Goal: Information Seeking & Learning: Learn about a topic

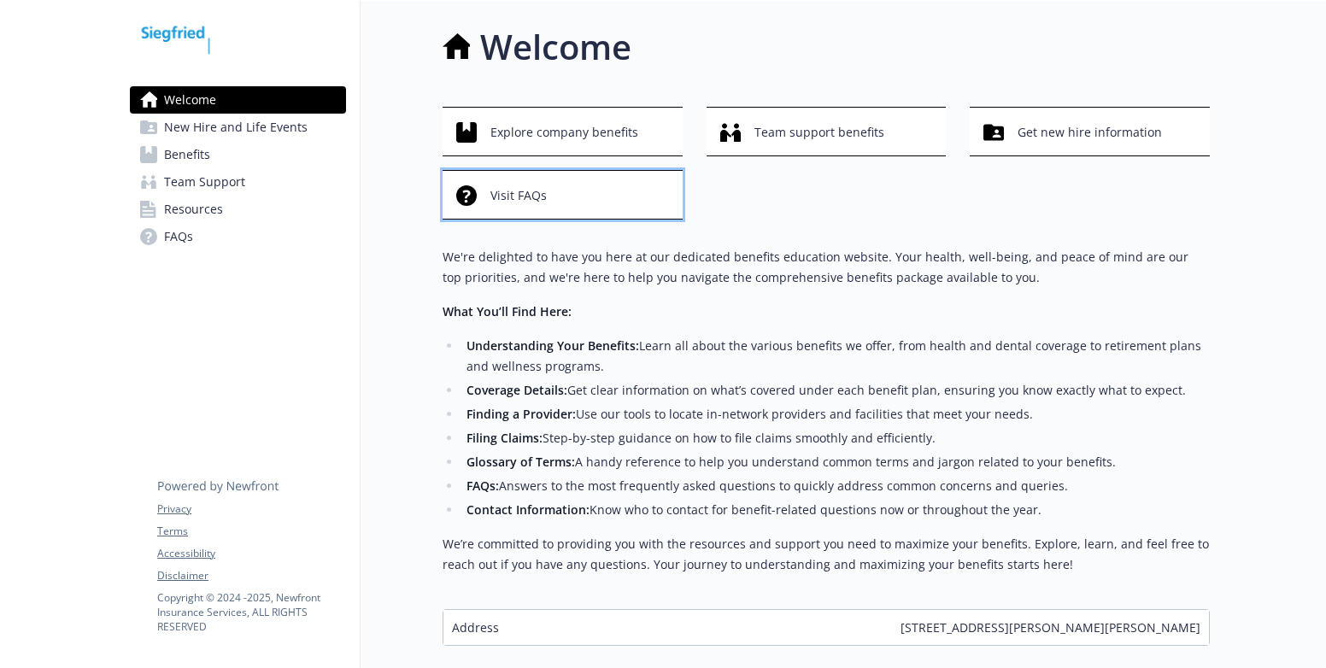
click at [549, 186] on div "Visit FAQs" at bounding box center [565, 195] width 218 height 32
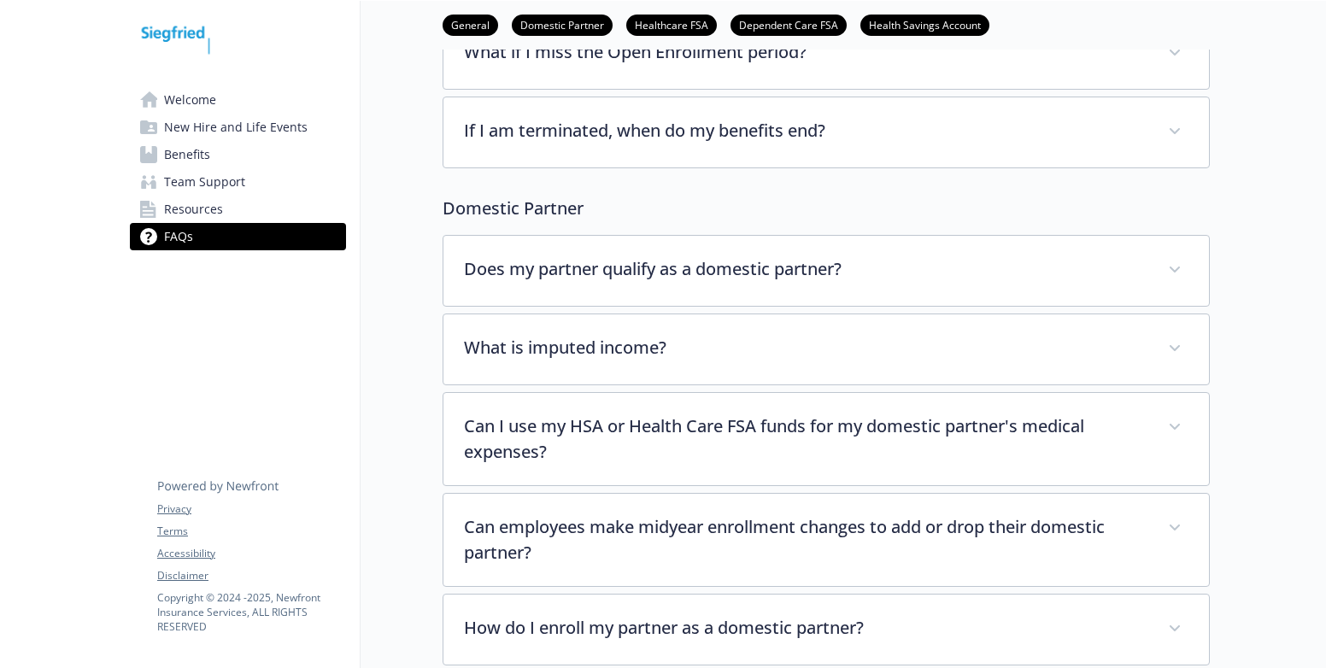
scroll to position [256, 0]
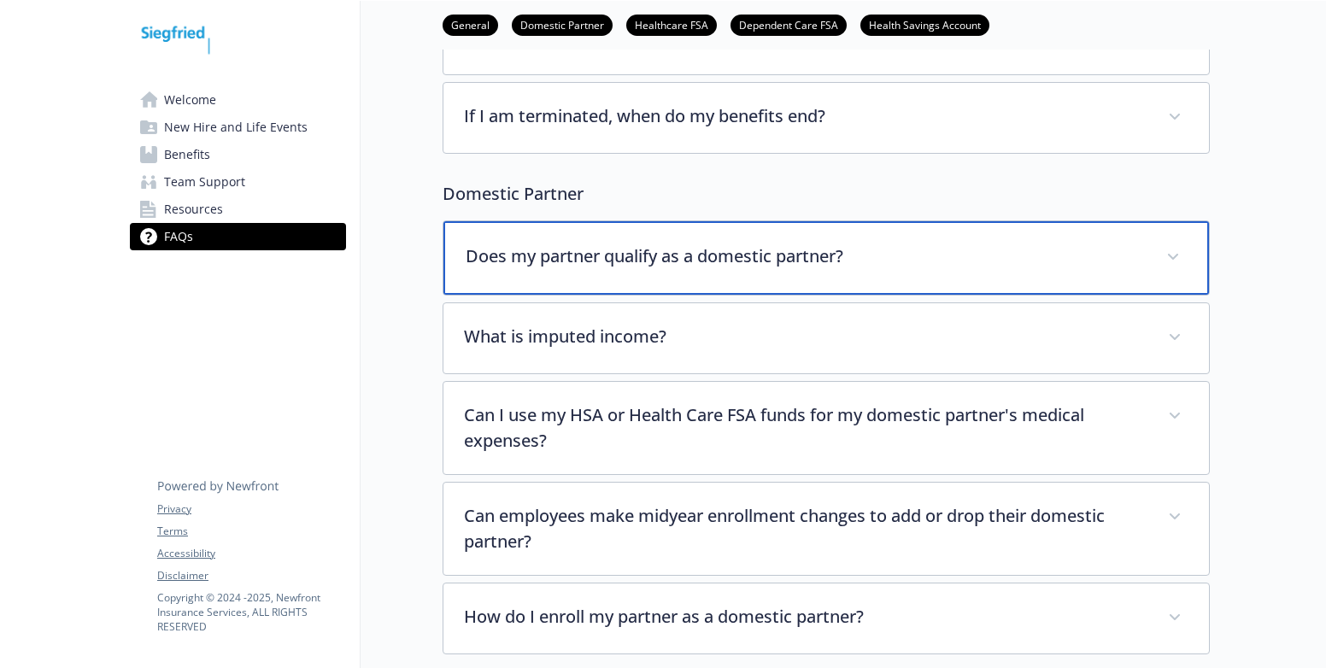
click at [1173, 255] on icon at bounding box center [1173, 257] width 10 height 7
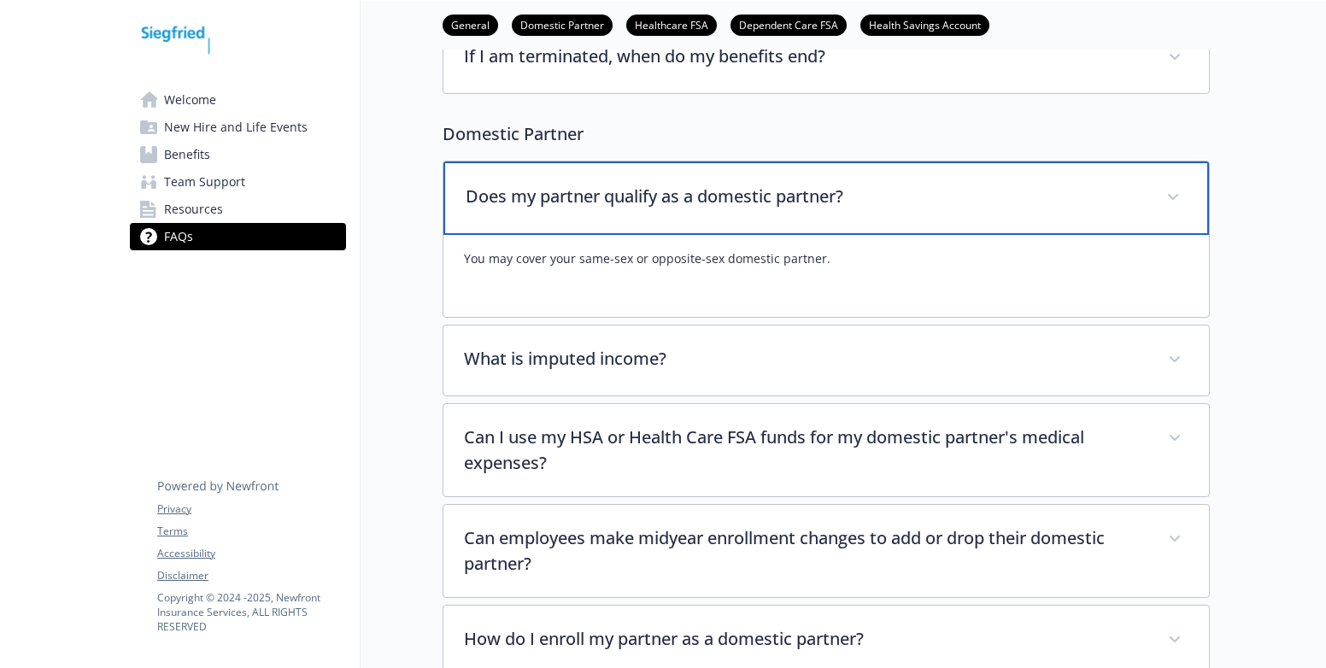
scroll to position [342, 0]
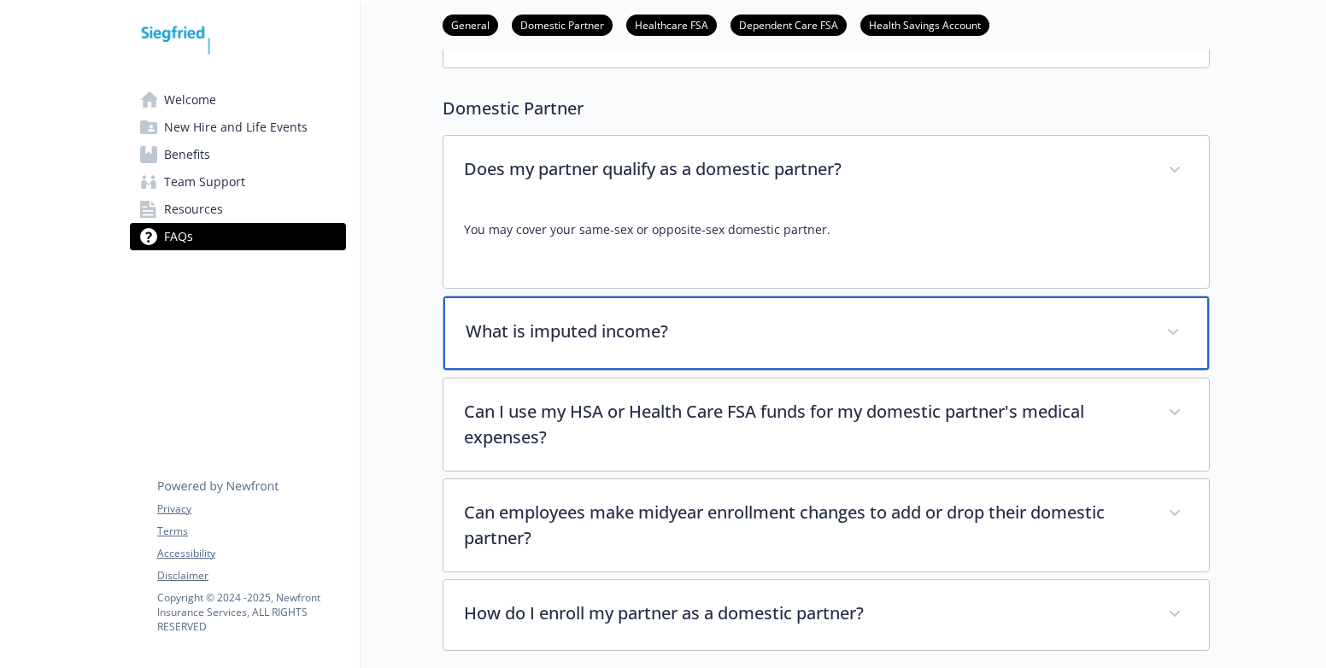
click at [1190, 332] on div "What is imputed income?" at bounding box center [826, 332] width 766 height 73
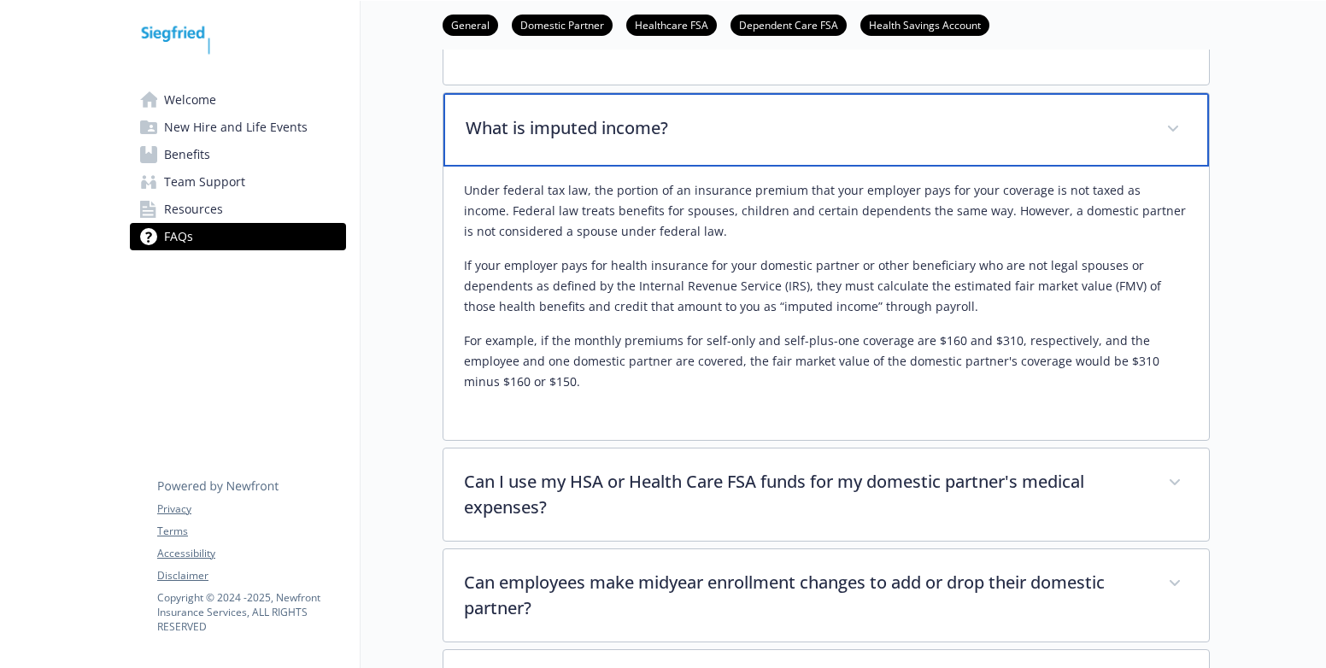
scroll to position [598, 0]
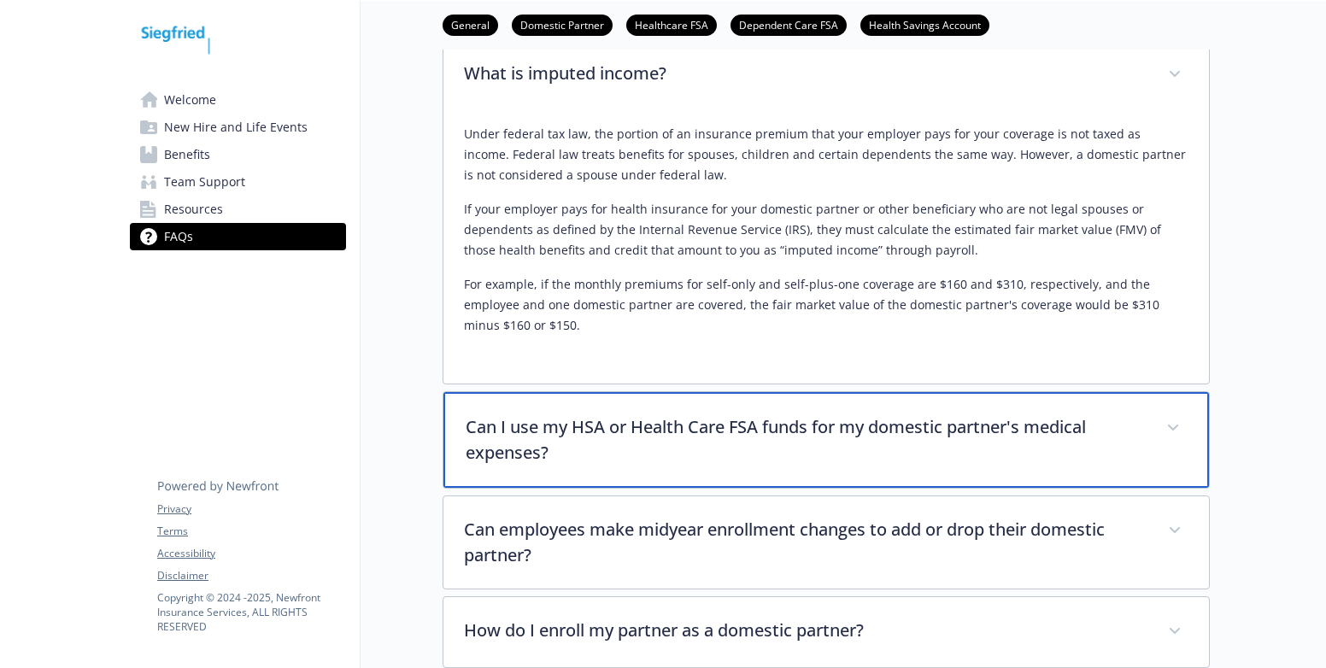
click at [1172, 431] on span at bounding box center [1172, 427] width 27 height 27
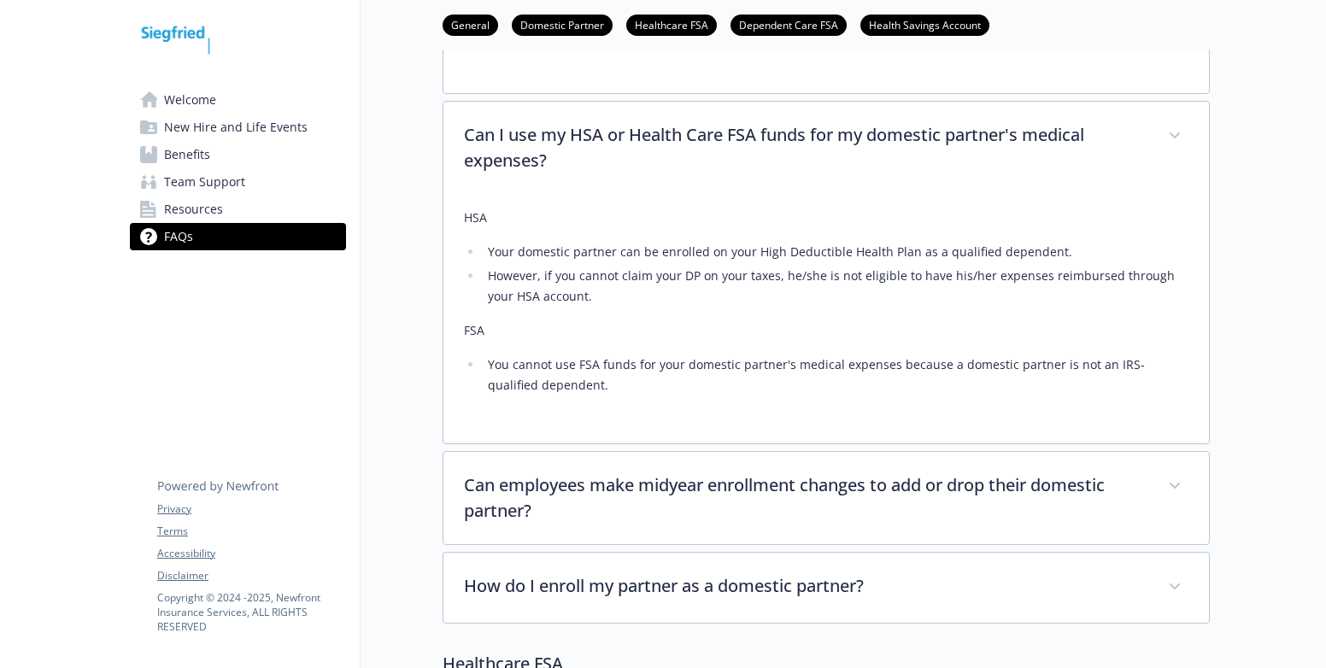
scroll to position [1025, 0]
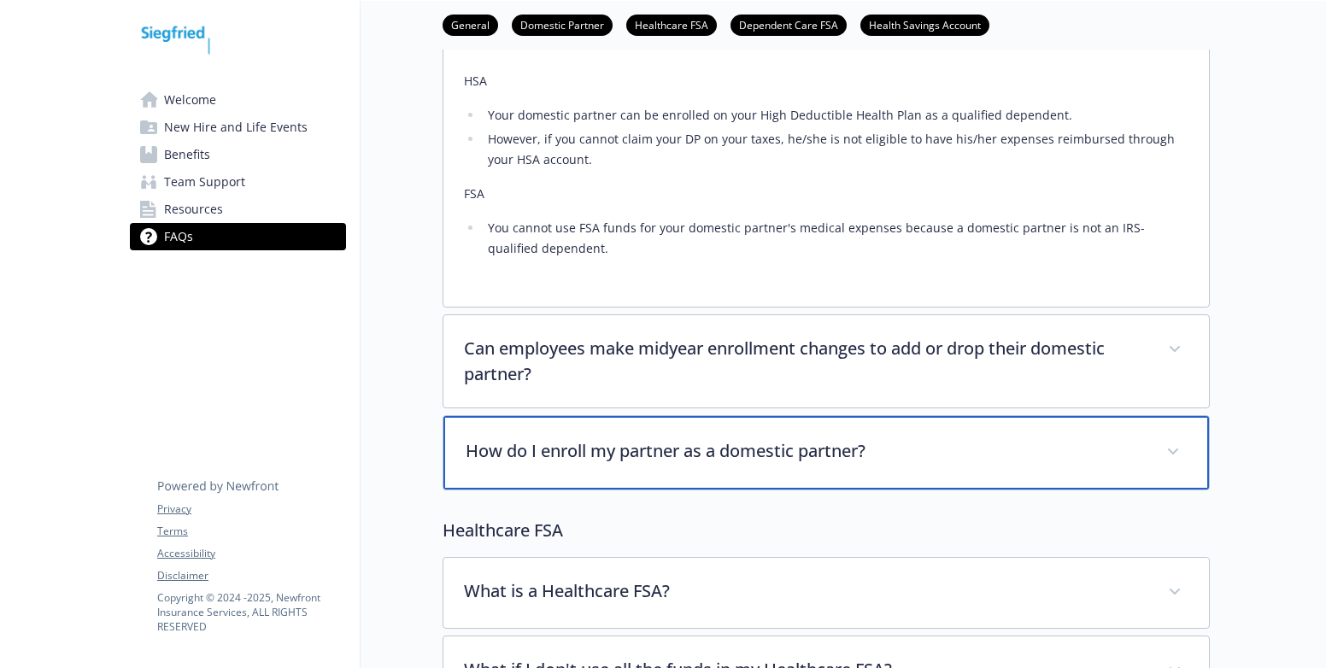
click at [1175, 451] on icon at bounding box center [1173, 452] width 10 height 7
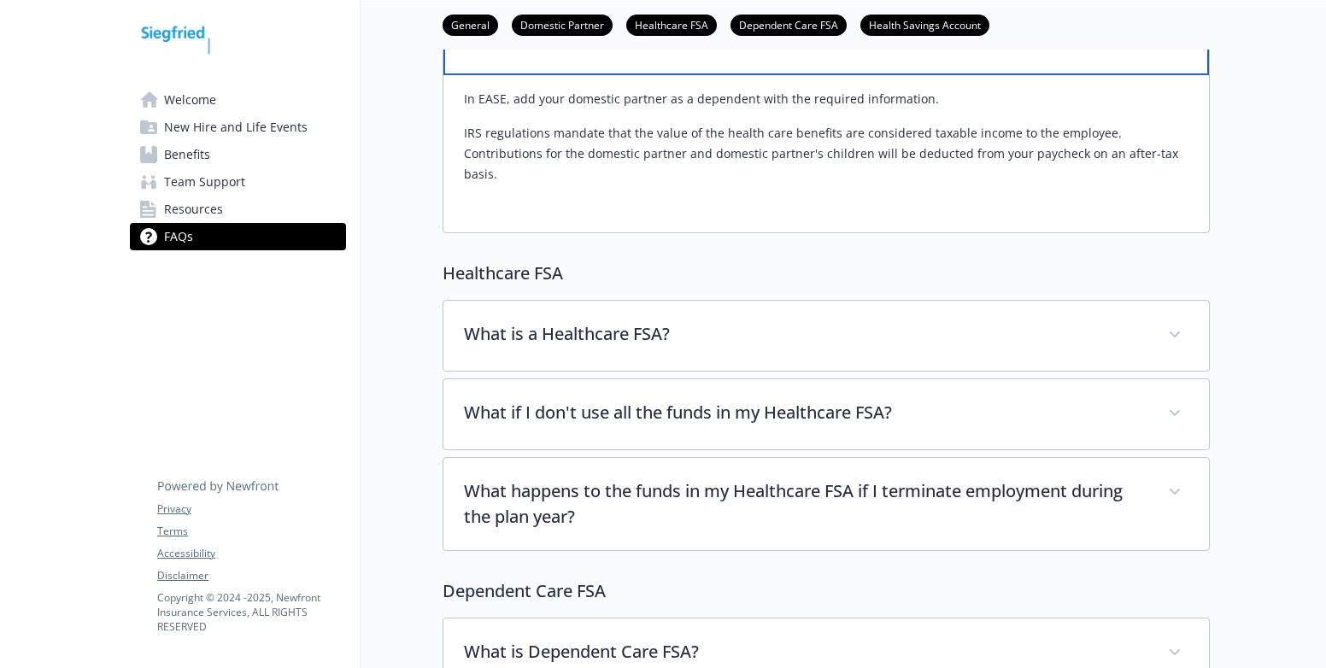
scroll to position [1453, 0]
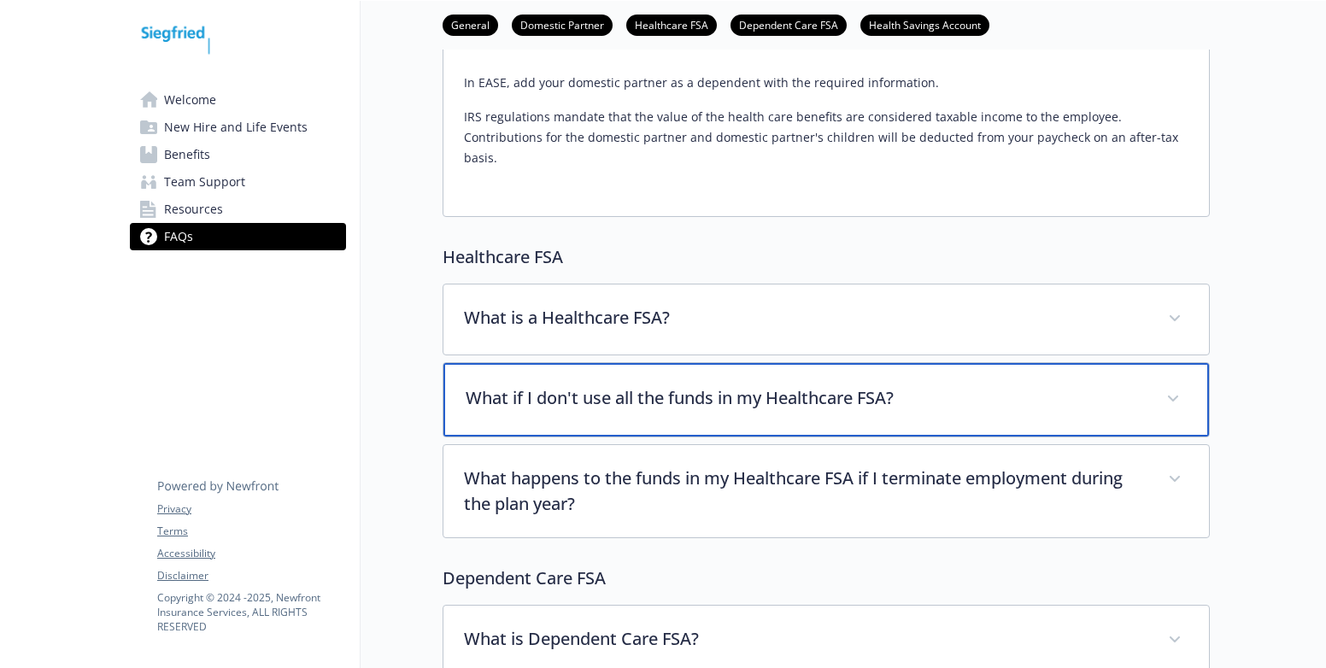
click at [1181, 385] on span at bounding box center [1172, 398] width 27 height 27
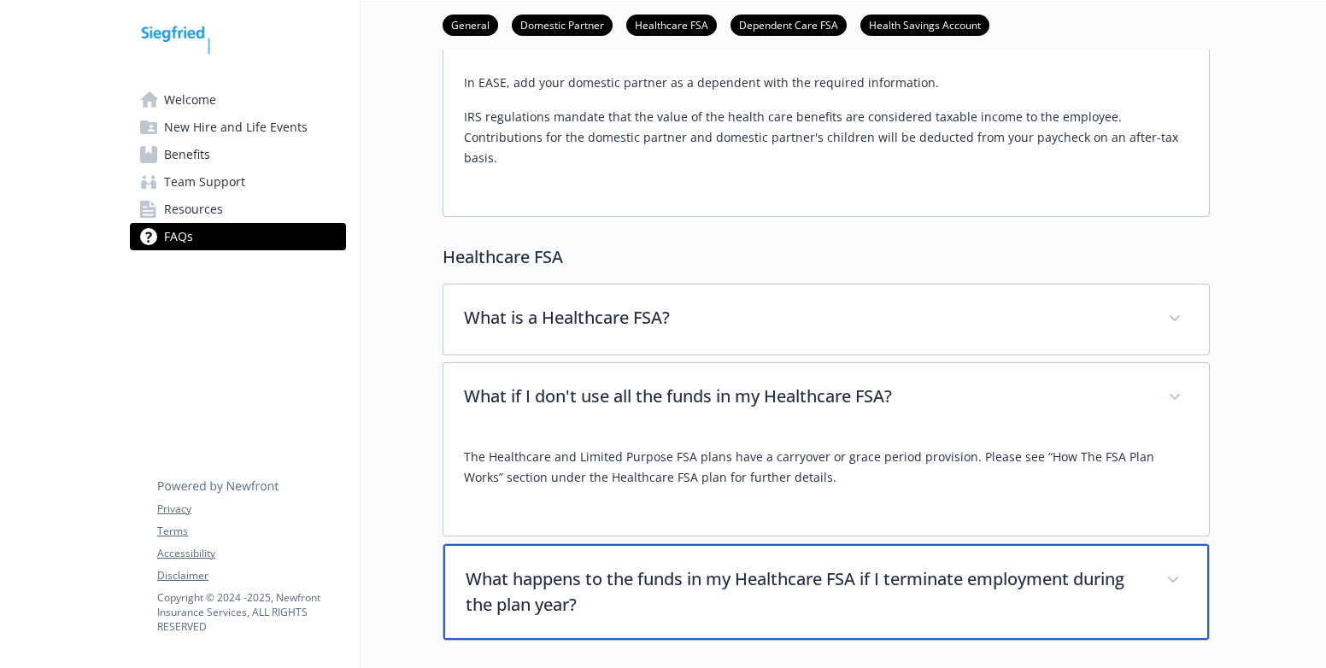
click at [1174, 577] on icon at bounding box center [1173, 580] width 10 height 7
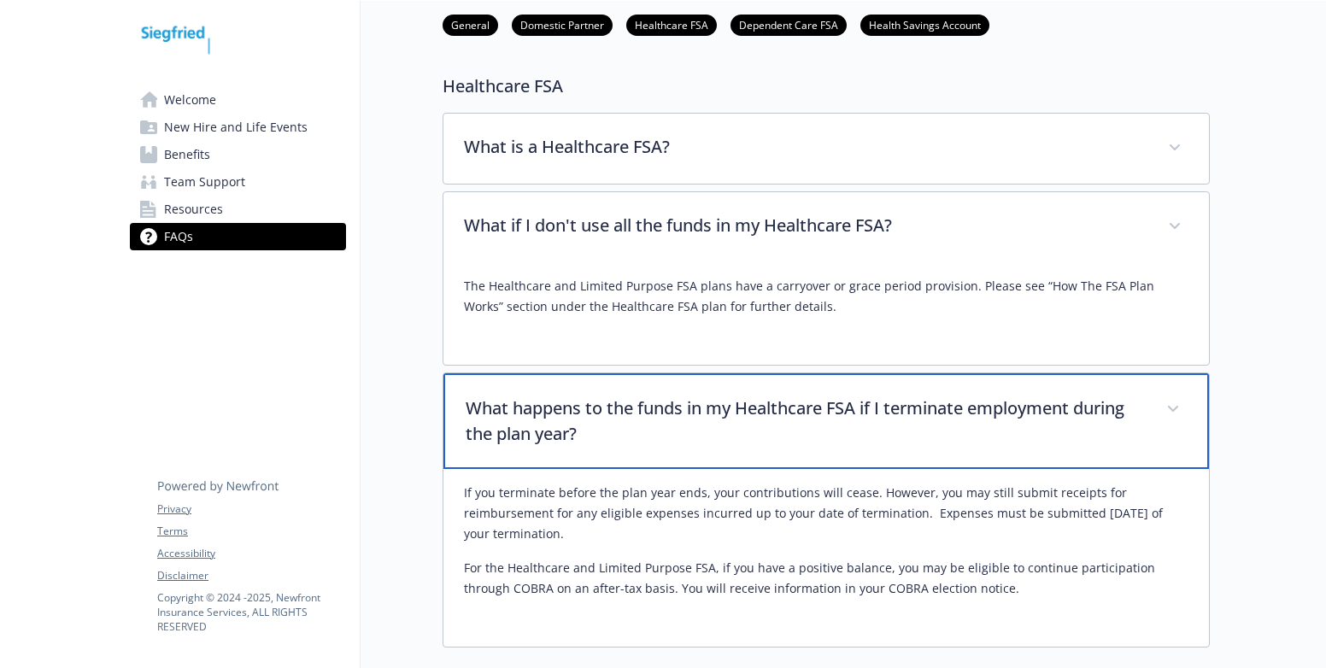
scroll to position [2051, 0]
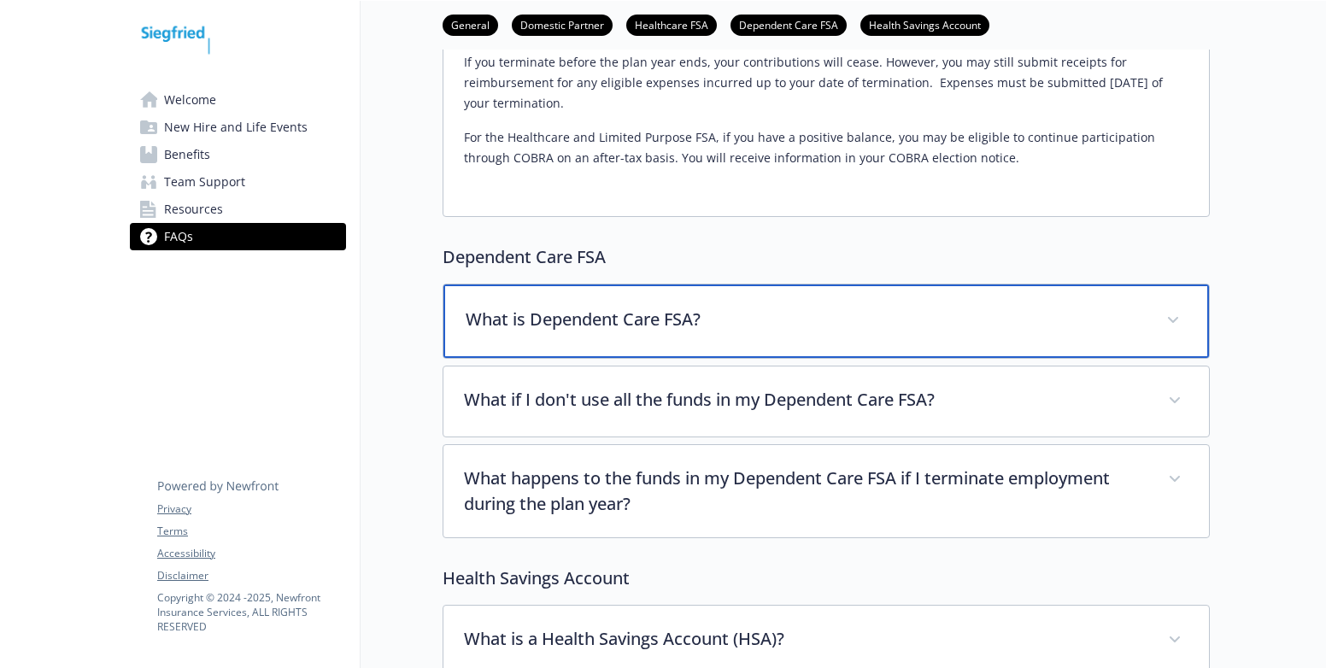
click at [1188, 293] on div "What is Dependent Care FSA?" at bounding box center [826, 321] width 766 height 73
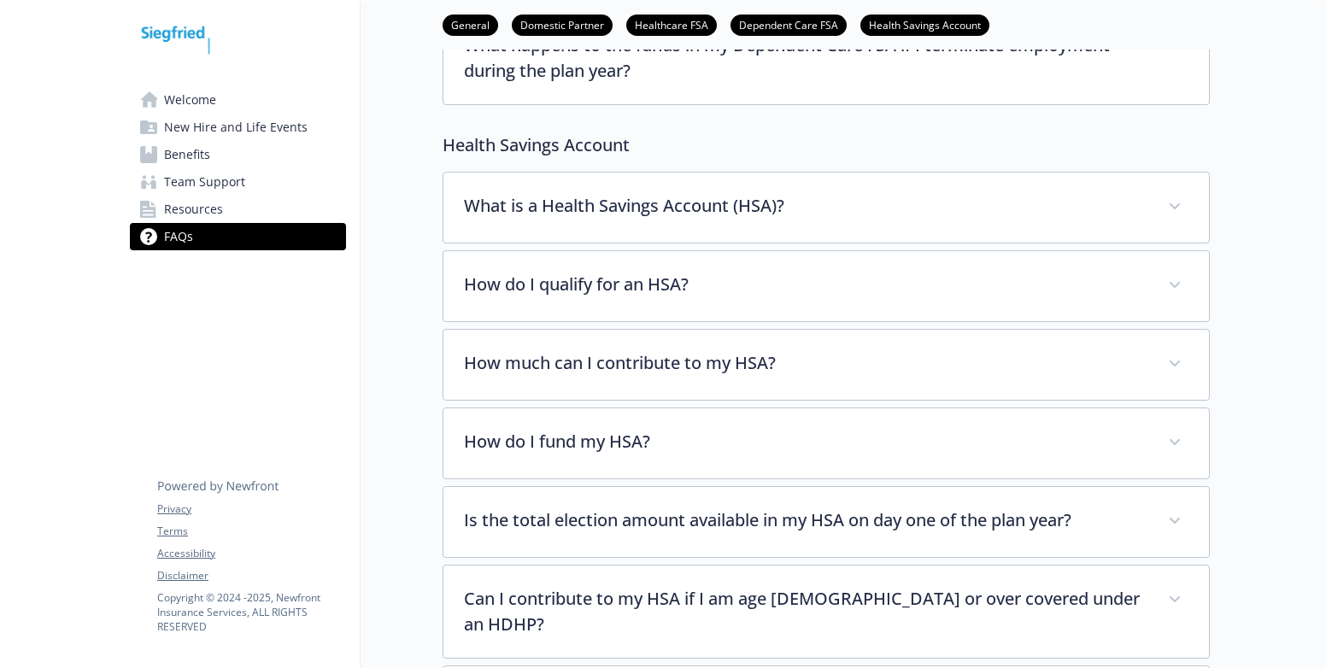
scroll to position [2905, 0]
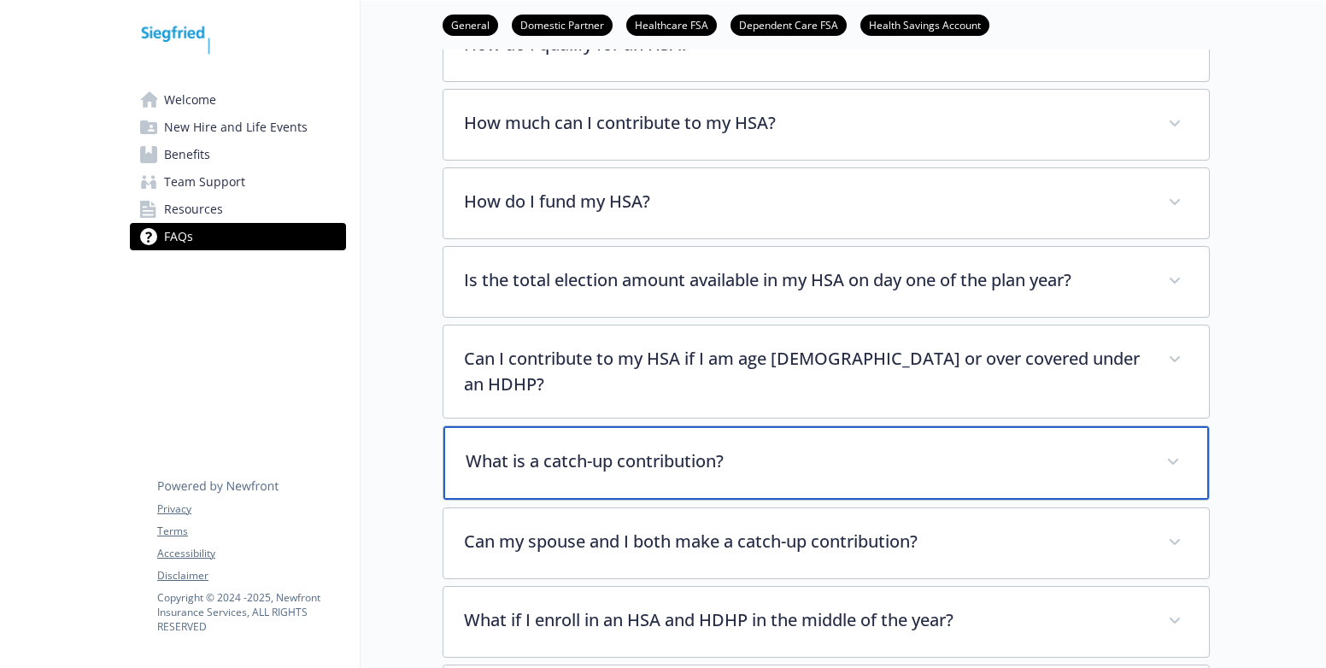
click at [1177, 449] on span at bounding box center [1172, 462] width 27 height 27
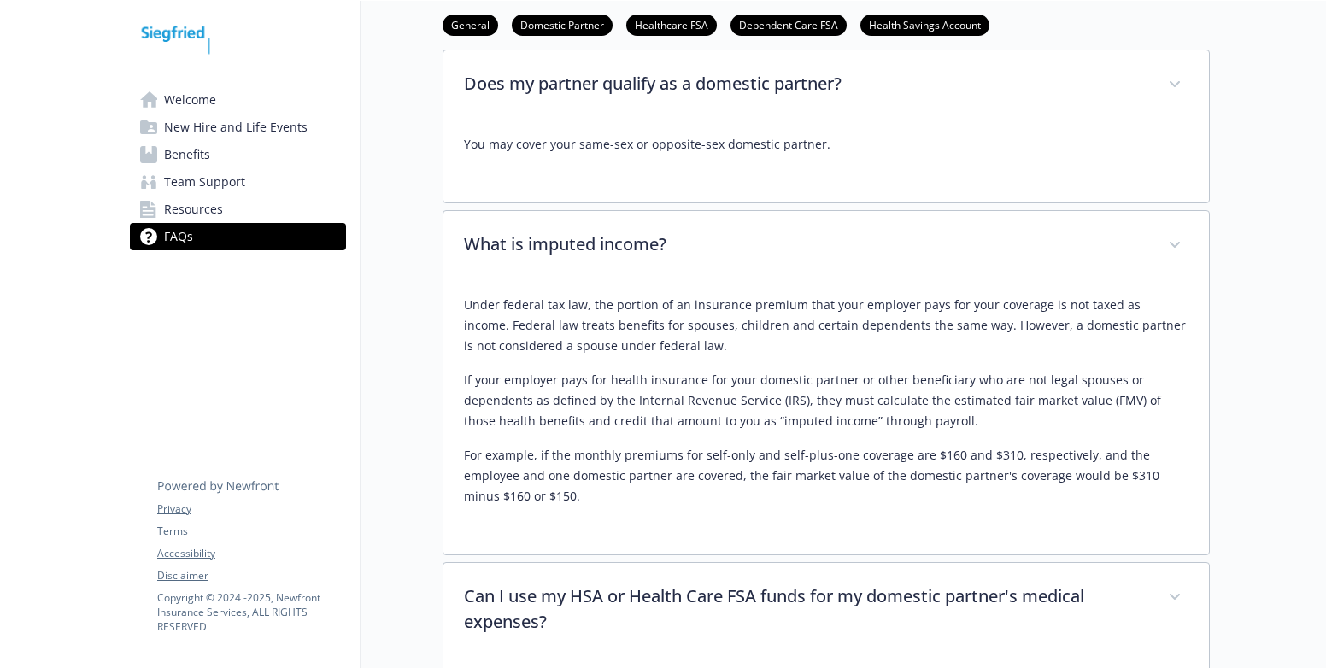
click at [224, 124] on span "New Hire and Life Events" at bounding box center [236, 127] width 144 height 27
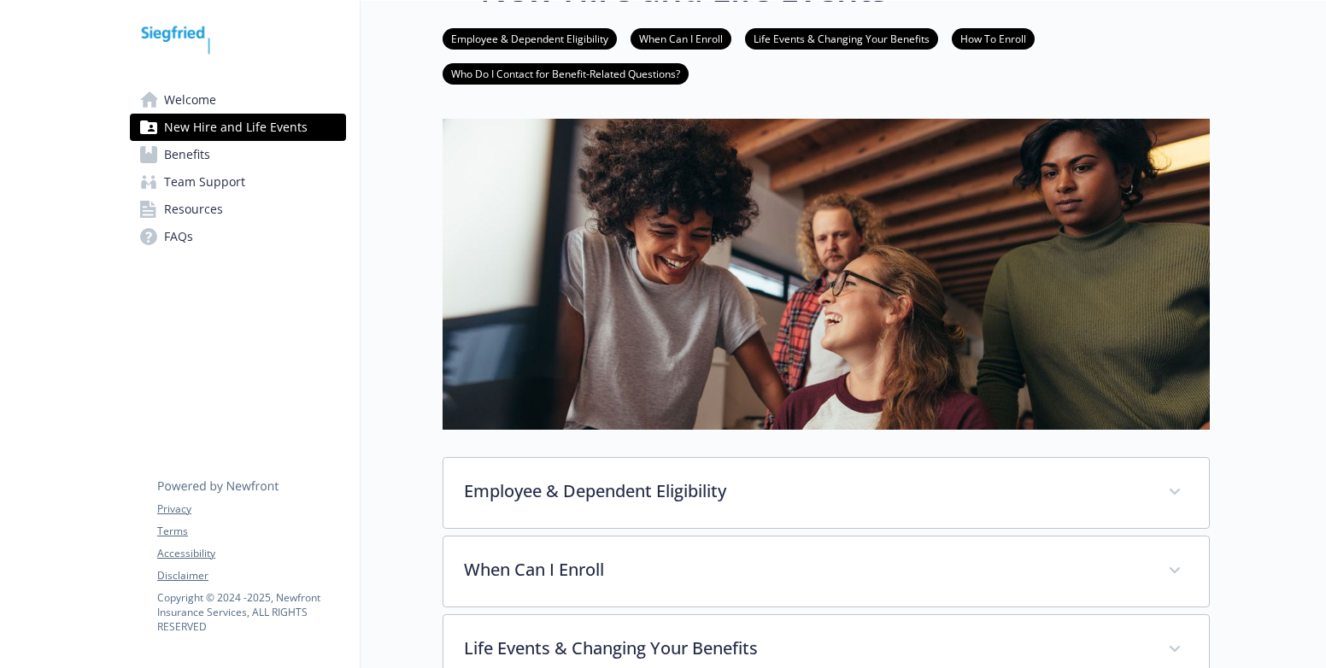
scroll to position [369, 0]
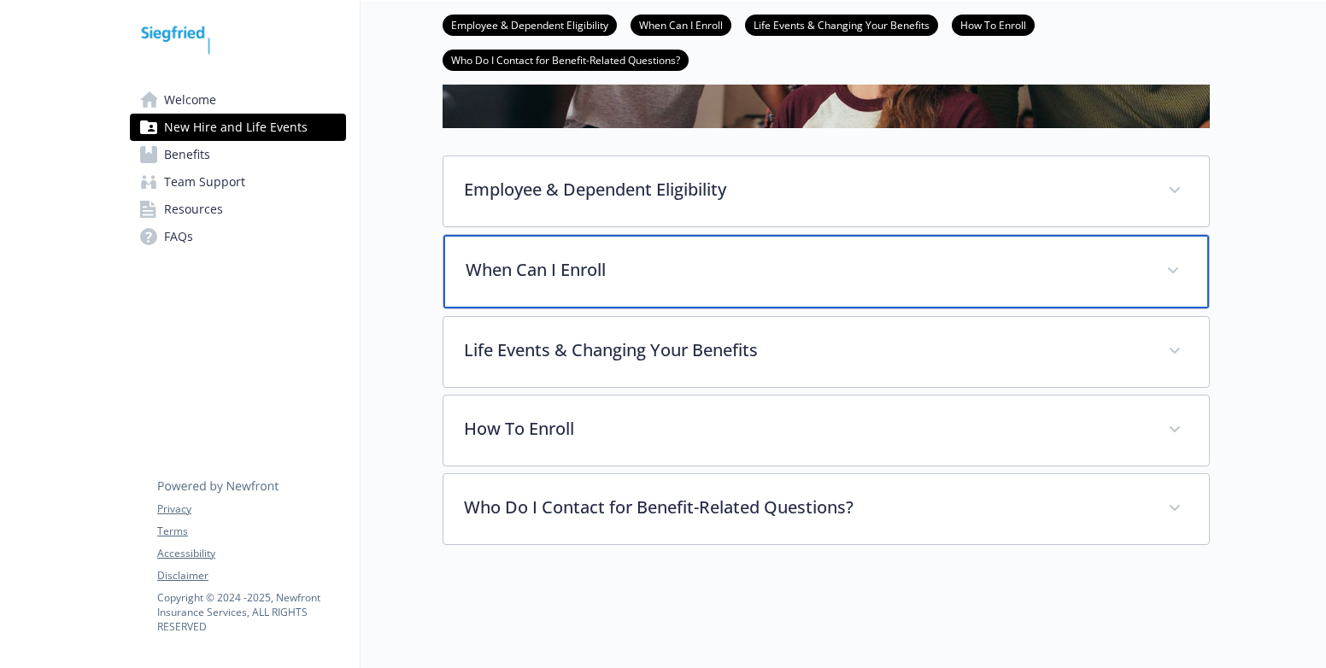
click at [1182, 257] on span at bounding box center [1172, 270] width 27 height 27
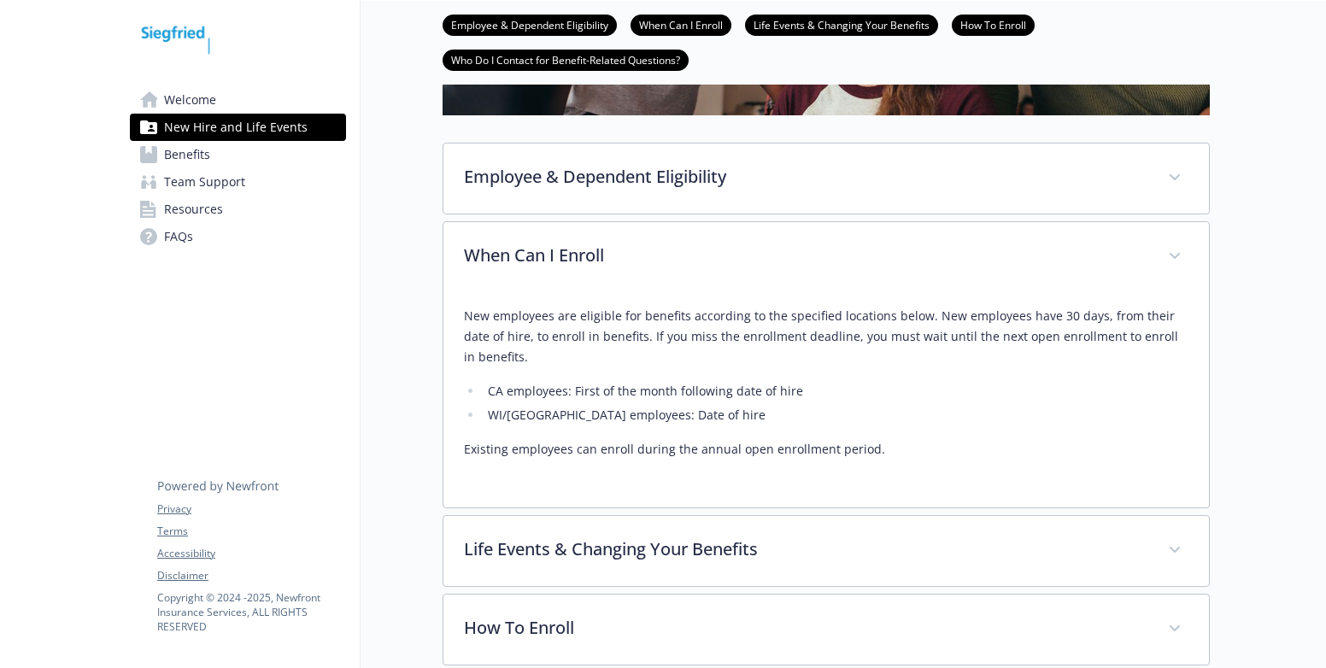
click at [423, 406] on div "New Hire and Life Events Employee & Dependent Eligibility When Can I Enroll Lif…" at bounding box center [785, 196] width 849 height 1136
